Goal: Task Accomplishment & Management: Manage account settings

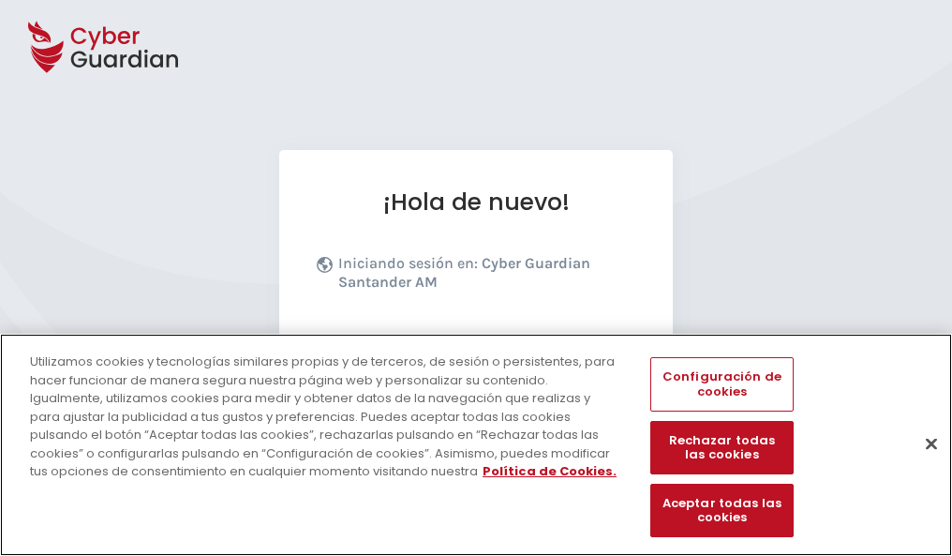
scroll to position [230, 0]
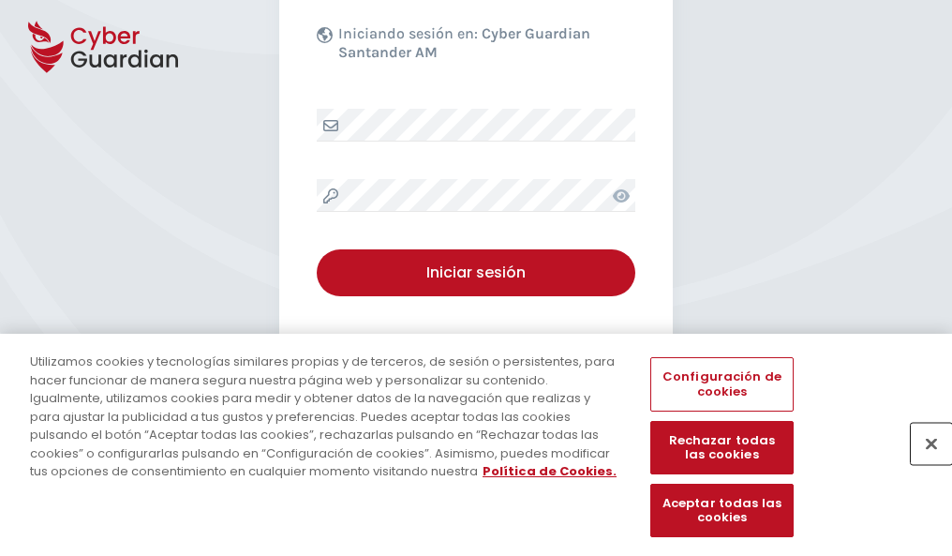
click at [922, 463] on button "Cerrar" at bounding box center [931, 443] width 41 height 41
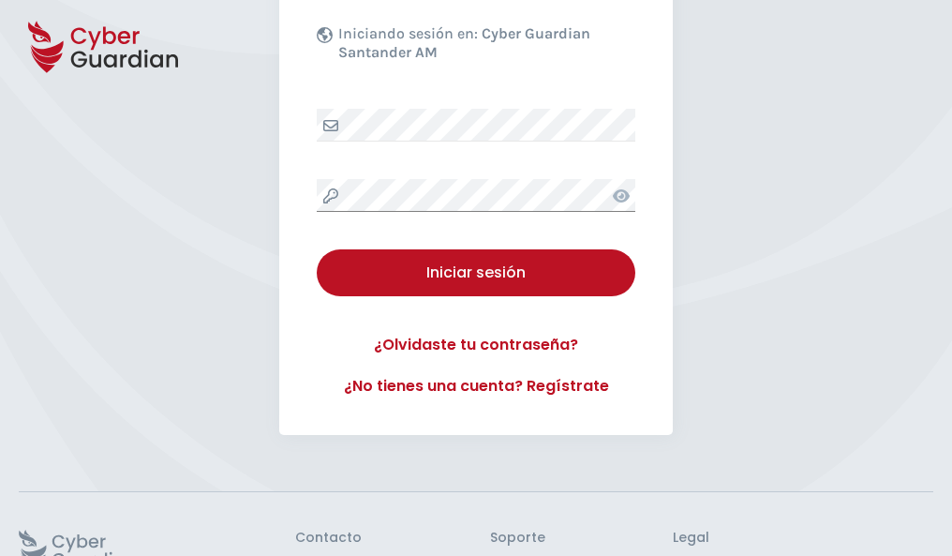
scroll to position [365, 0]
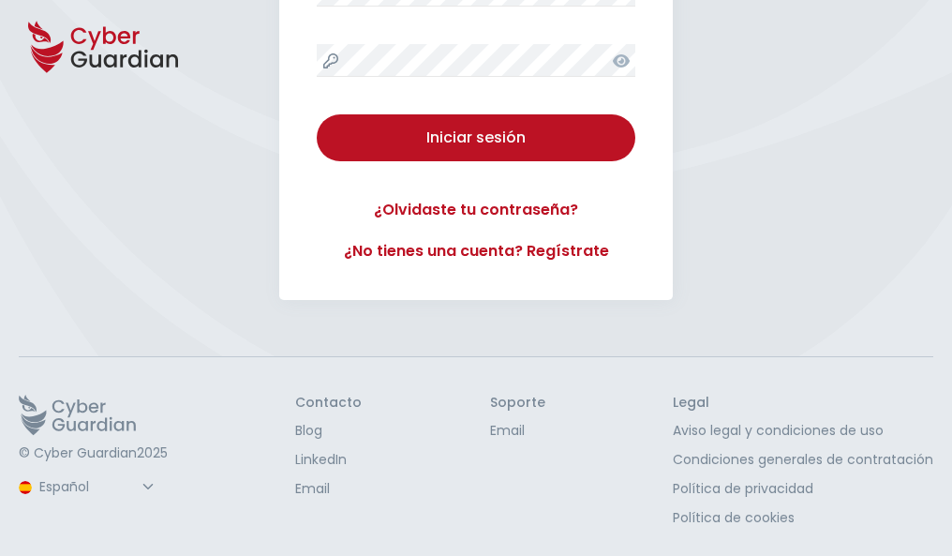
click at [317, 114] on button "Iniciar sesión" at bounding box center [476, 137] width 319 height 47
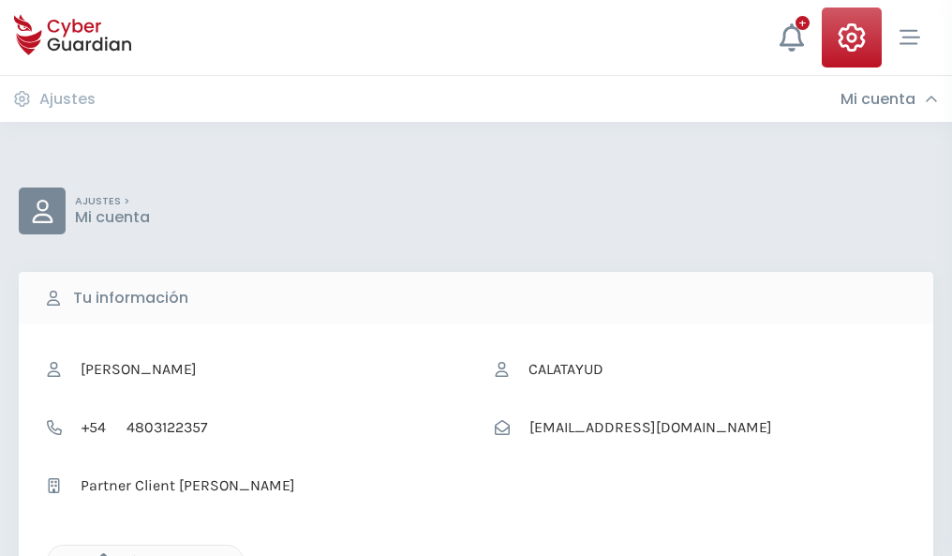
click at [98, 554] on icon "button" at bounding box center [99, 561] width 16 height 16
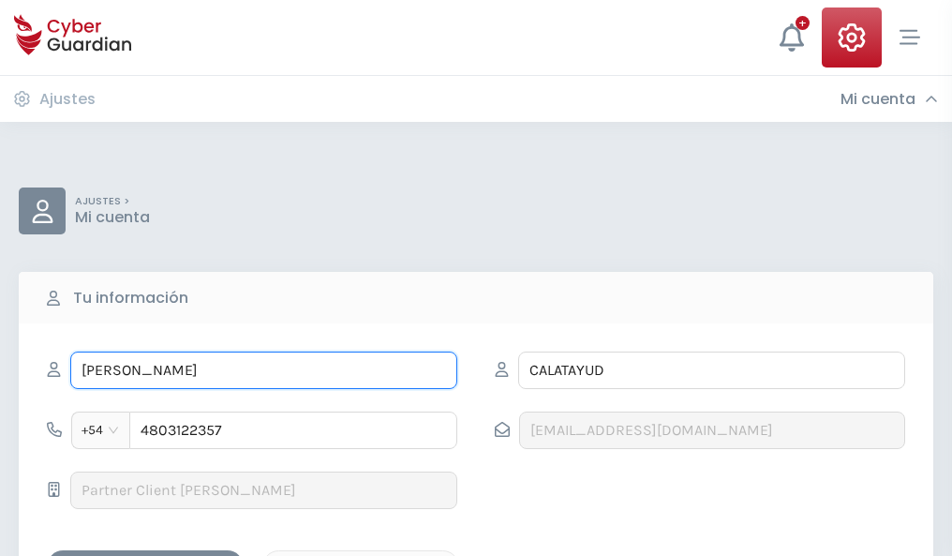
click at [263, 370] on input "MARÍA TERESA" at bounding box center [263, 369] width 387 height 37
type input "M"
type input "Rocío"
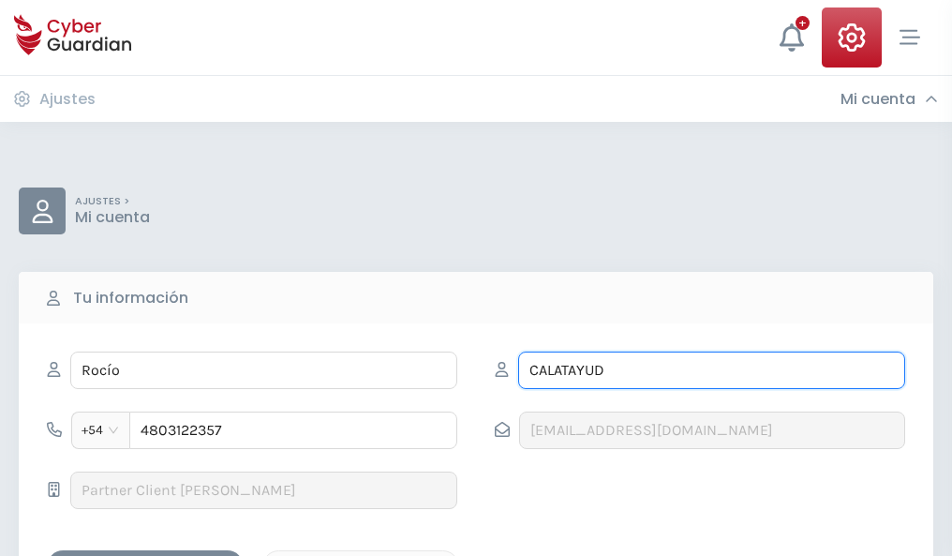
click at [711, 370] on input "CALATAYUD" at bounding box center [711, 369] width 387 height 37
type input "C"
type input "Mínguez"
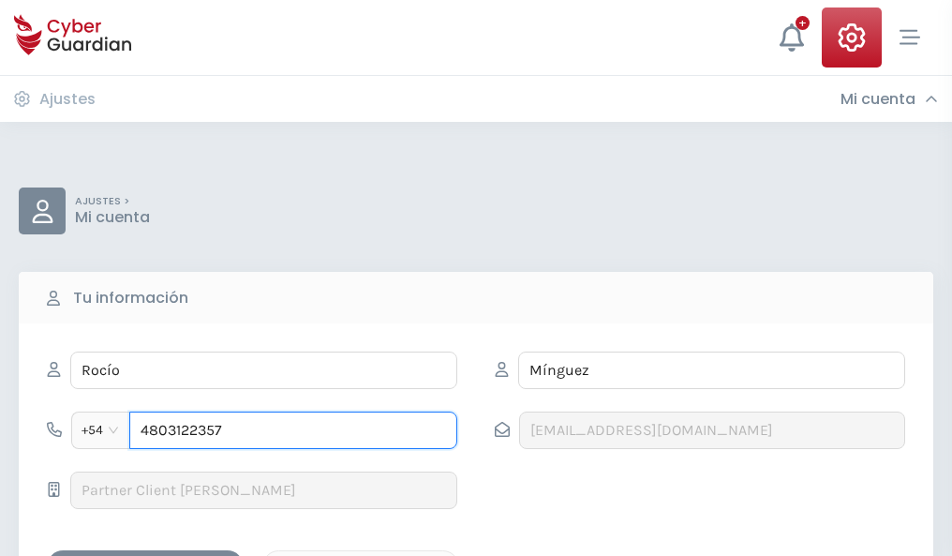
click at [293, 430] on input "4803122357" at bounding box center [293, 429] width 328 height 37
type input "4"
type input "4875417031"
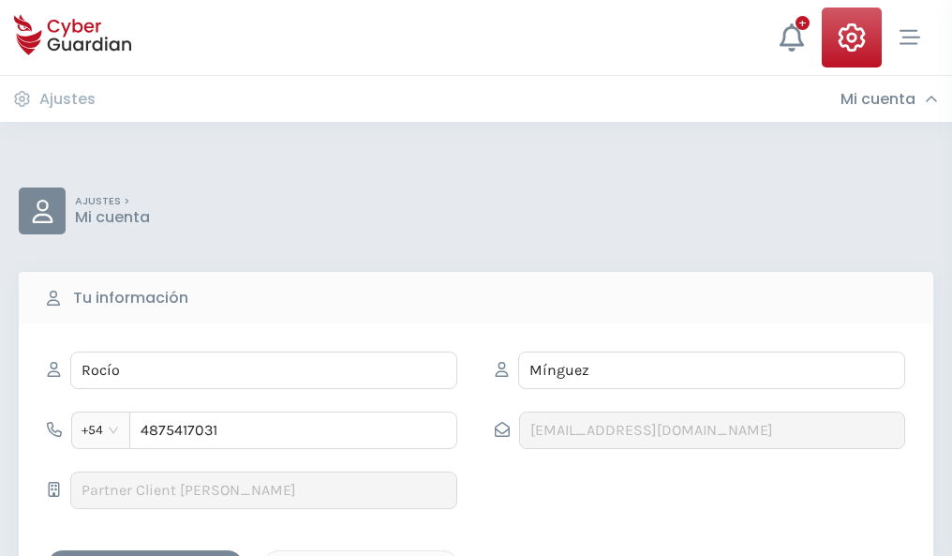
click at [145, 555] on div "Guardar cambios" at bounding box center [145, 566] width 169 height 23
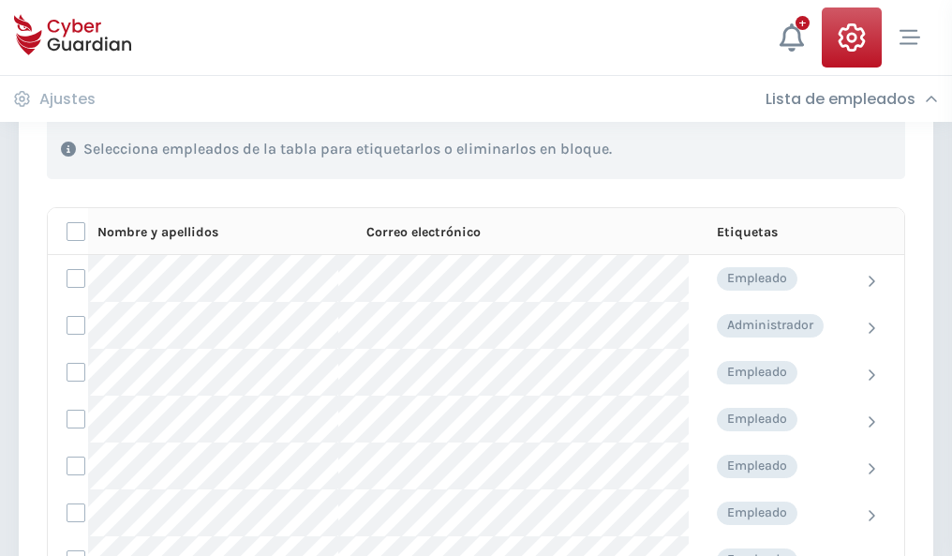
scroll to position [802, 0]
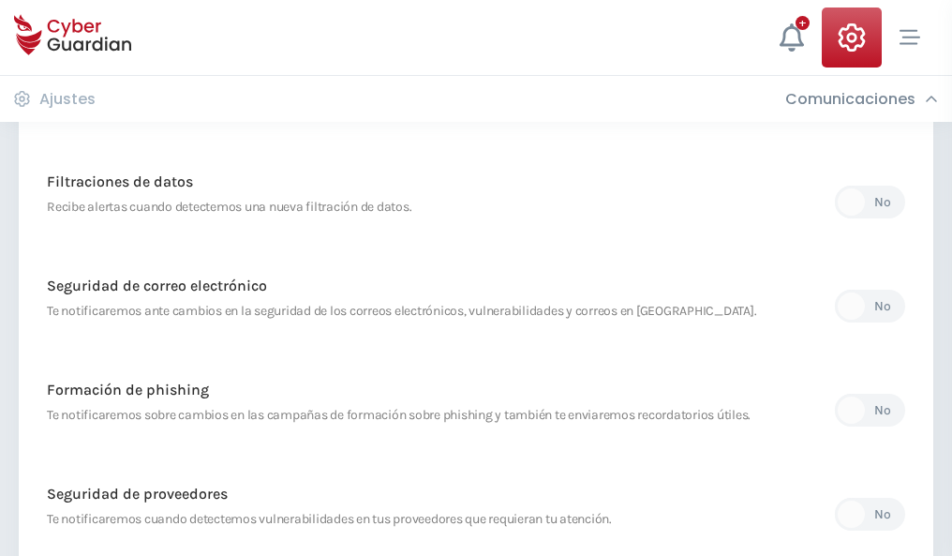
scroll to position [987, 0]
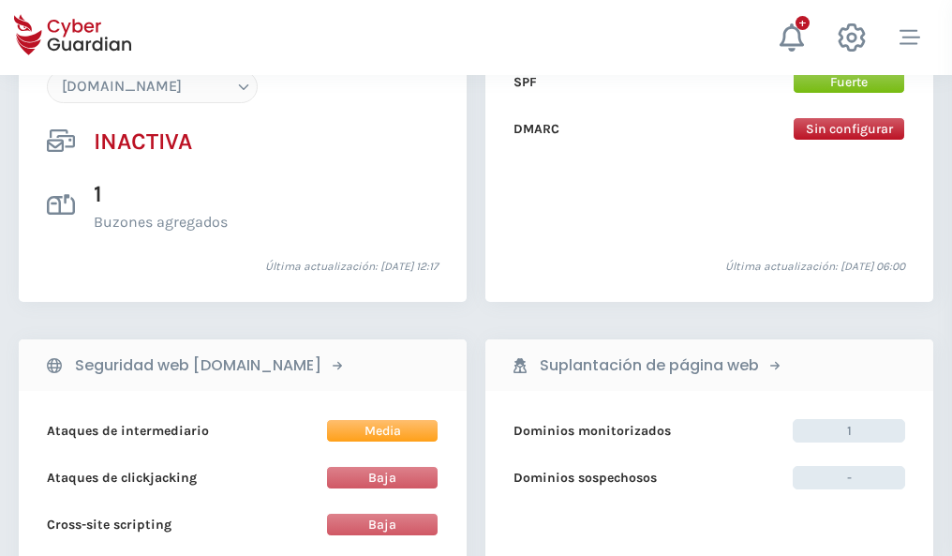
scroll to position [1764, 0]
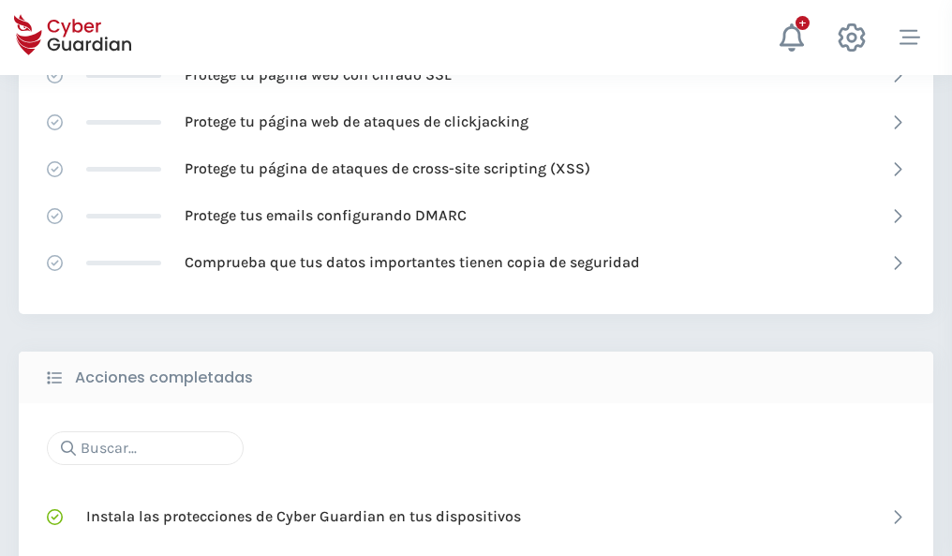
scroll to position [1248, 0]
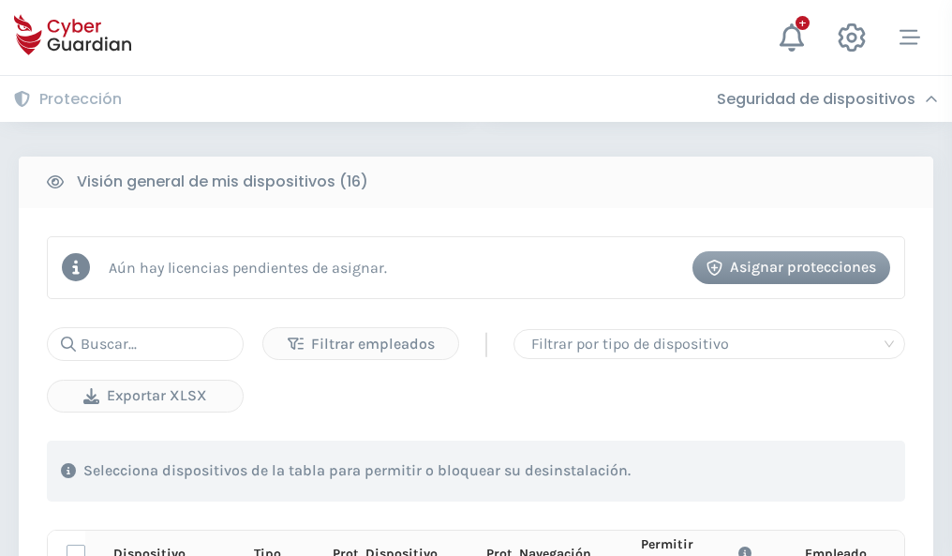
scroll to position [1656, 0]
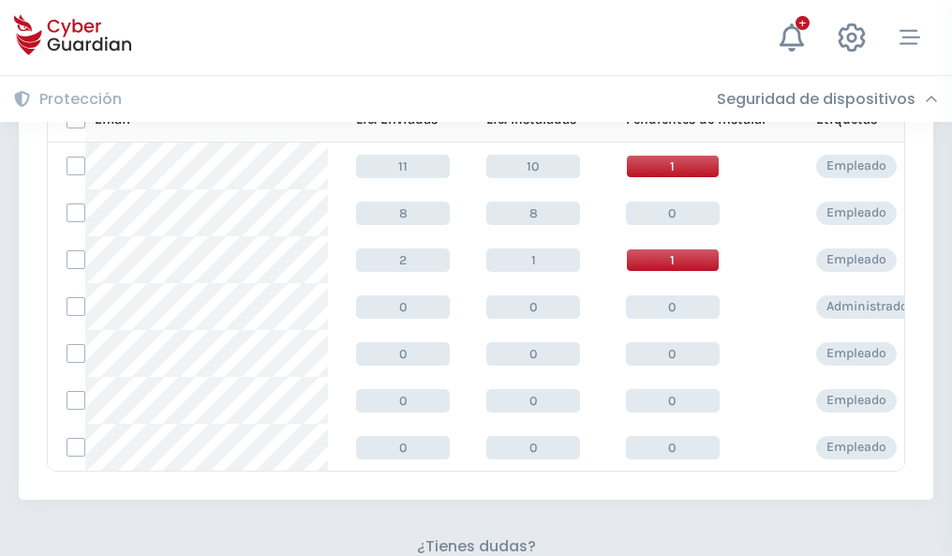
scroll to position [823, 0]
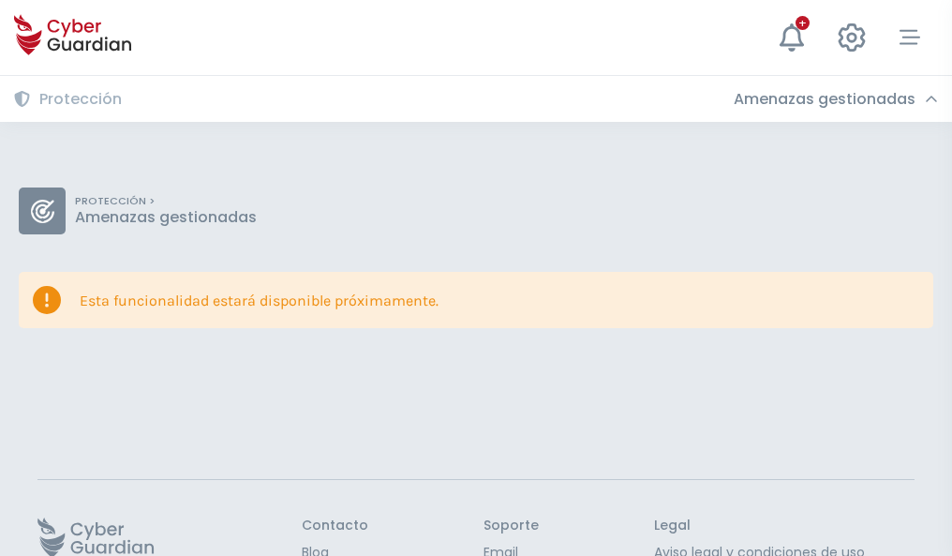
scroll to position [122, 0]
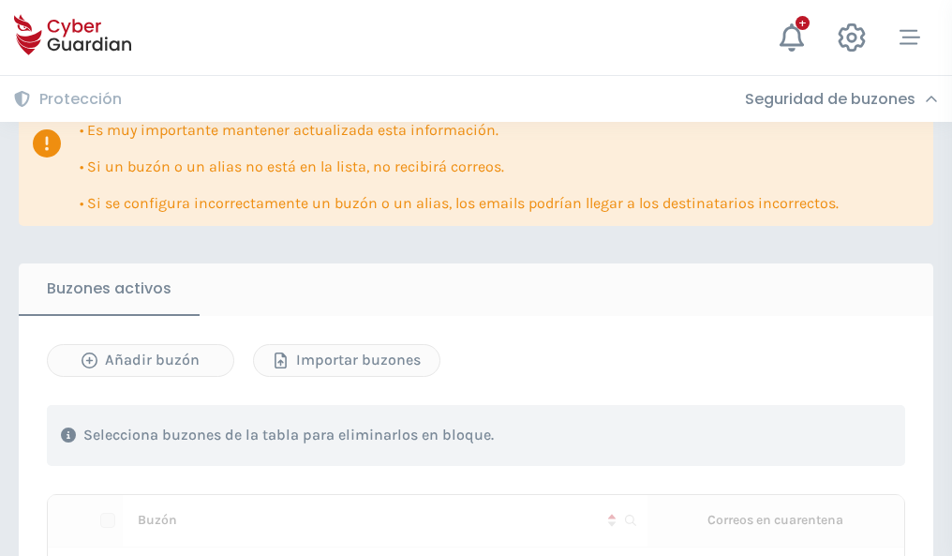
scroll to position [1101, 0]
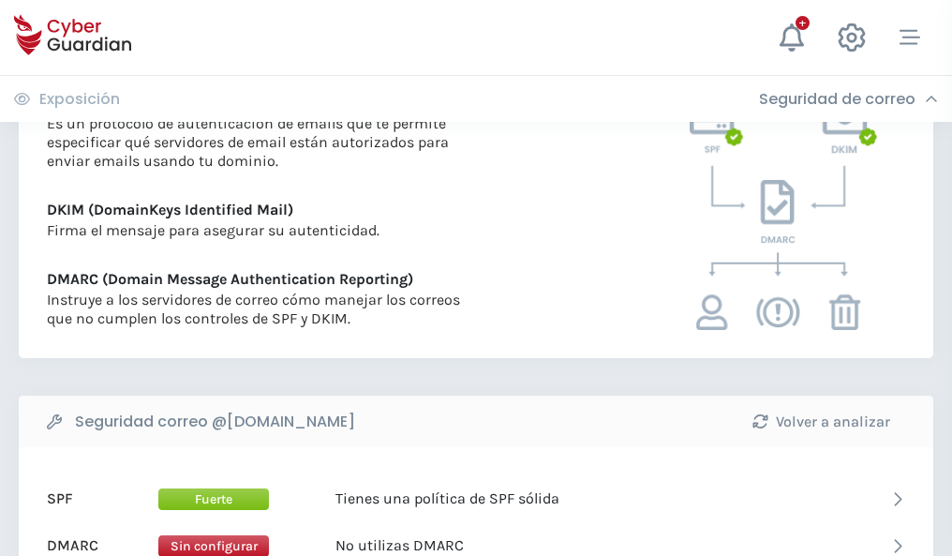
scroll to position [1011, 0]
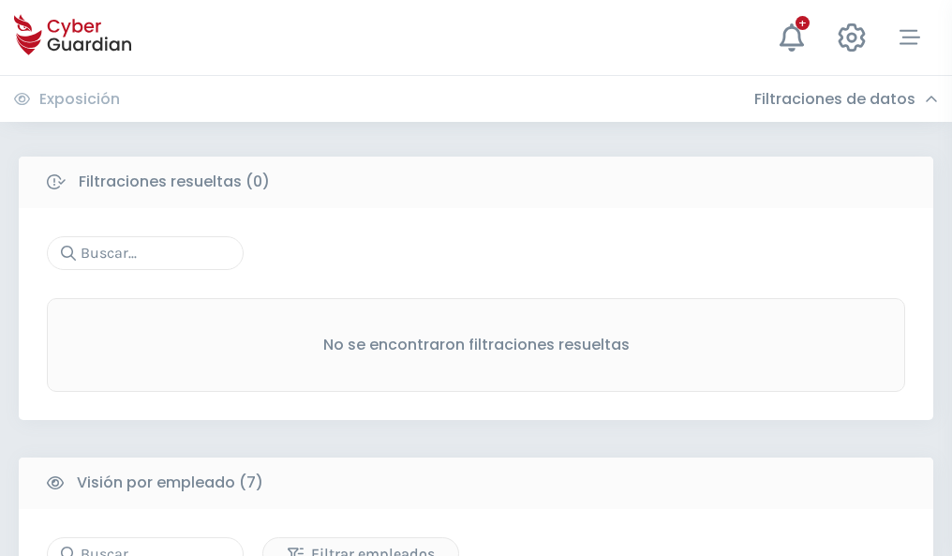
scroll to position [1550, 0]
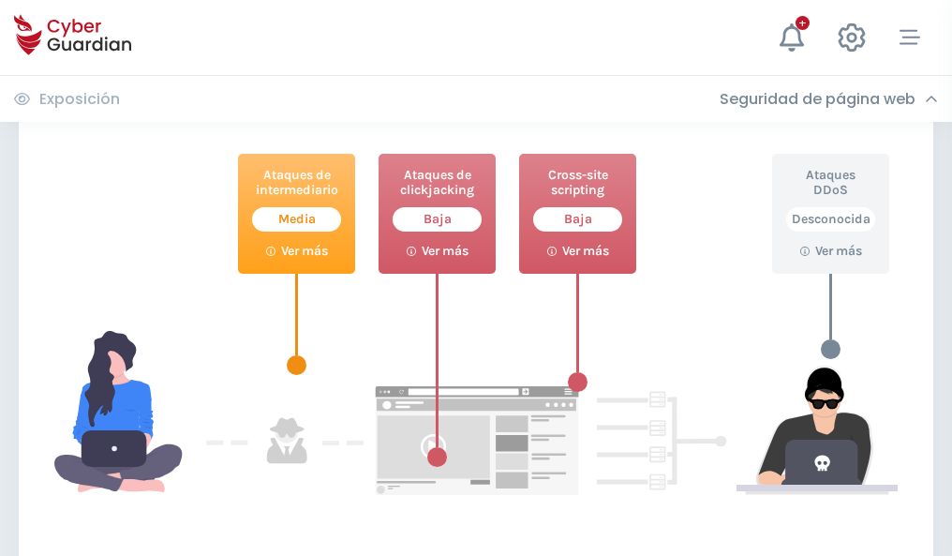
scroll to position [1021, 0]
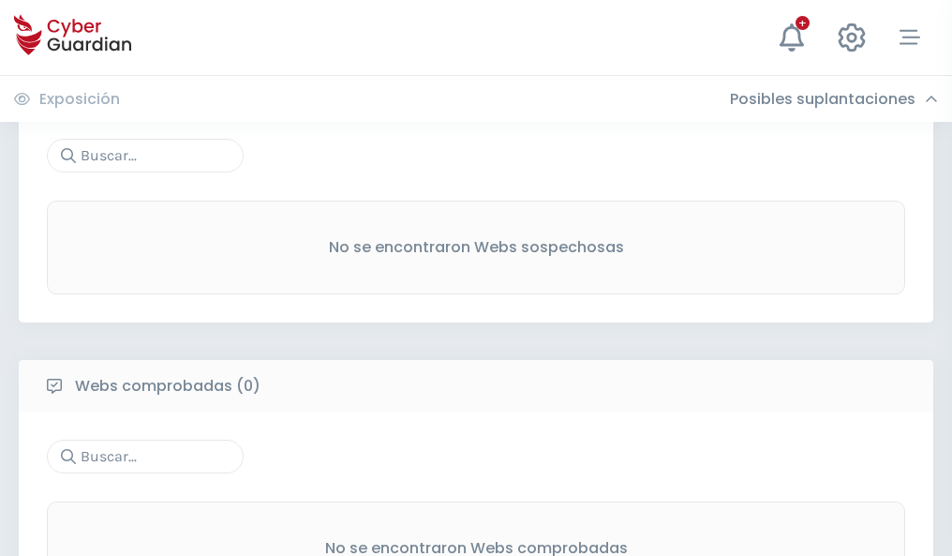
scroll to position [980, 0]
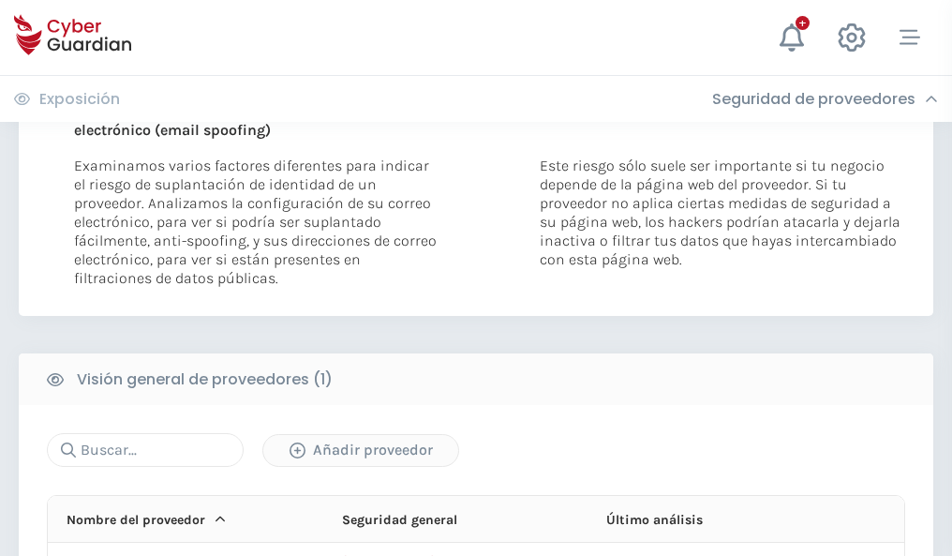
scroll to position [974, 0]
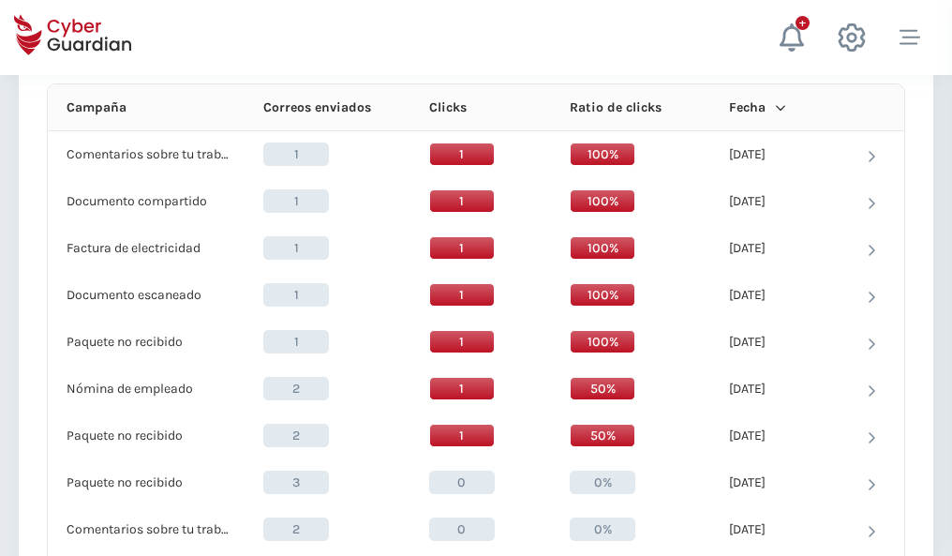
scroll to position [1680, 0]
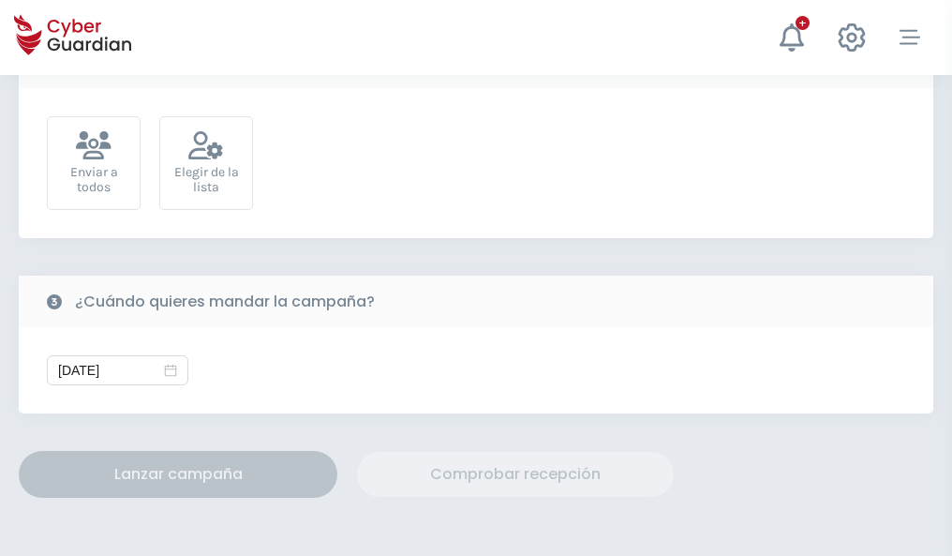
scroll to position [686, 0]
